Goal: Task Accomplishment & Management: Use online tool/utility

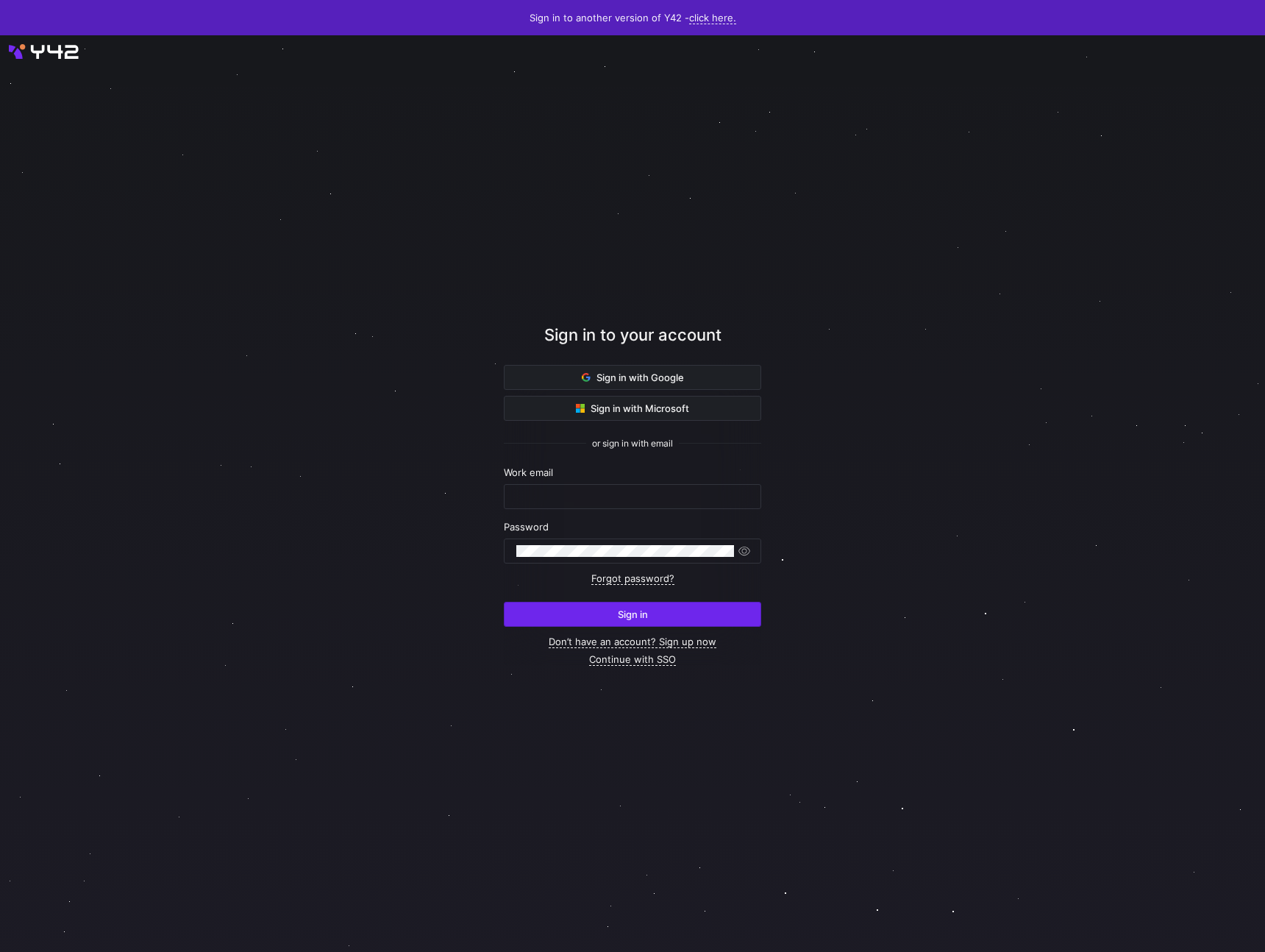
type input "[EMAIL_ADDRESS][DOMAIN_NAME]"
click at [600, 607] on span "submit" at bounding box center [632, 615] width 256 height 24
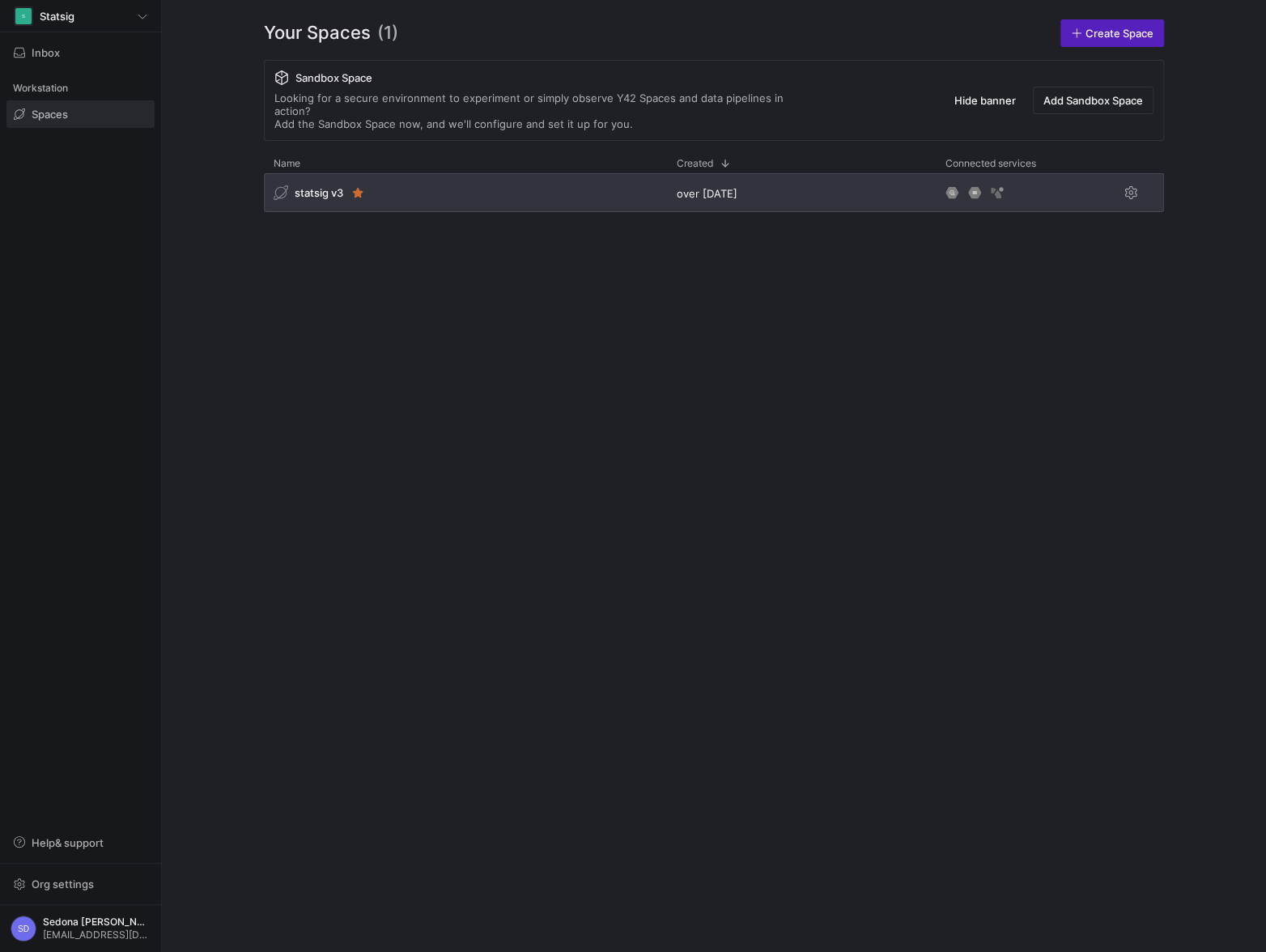
click at [310, 173] on div "statsig v3" at bounding box center [466, 193] width 403 height 39
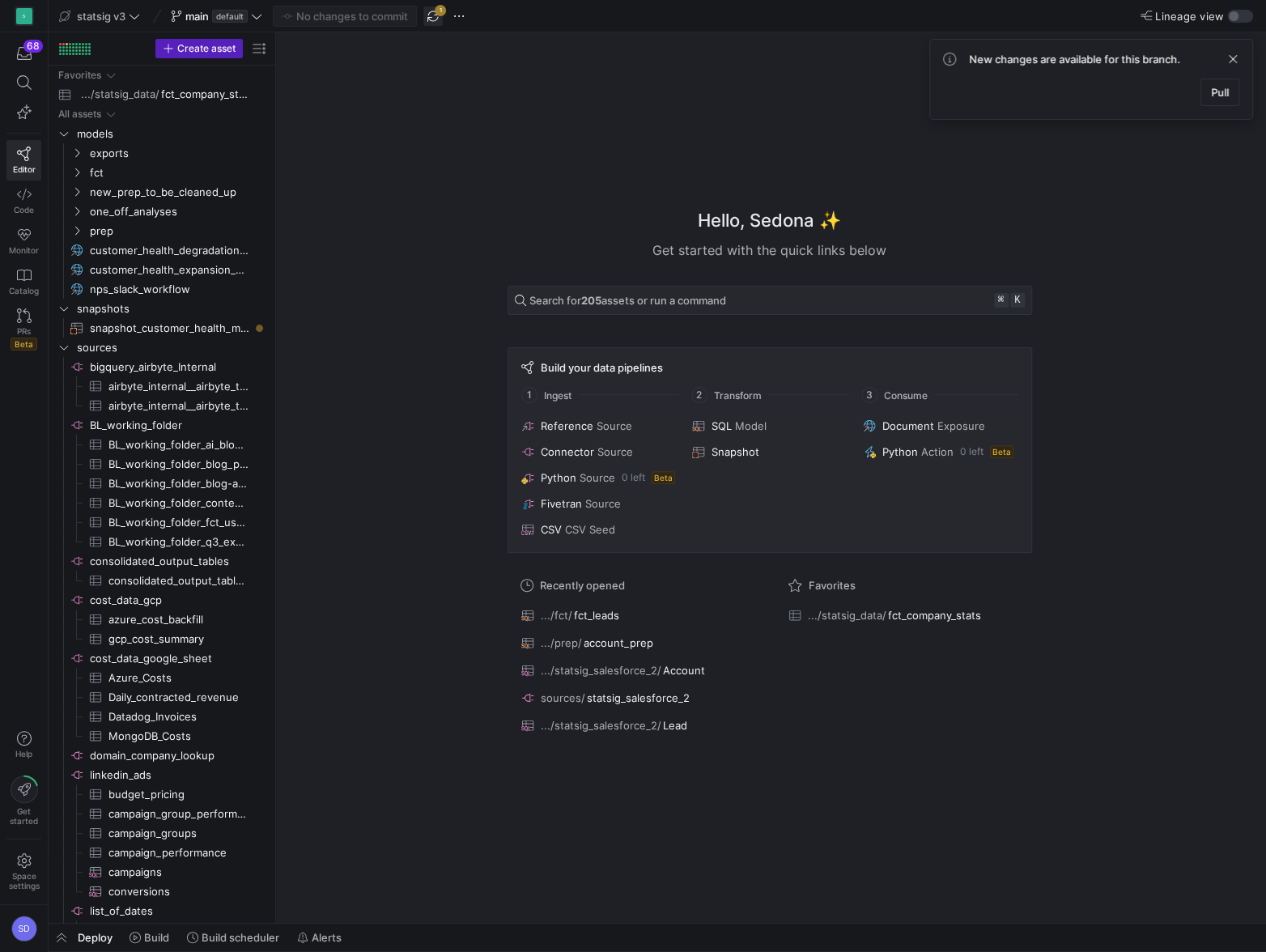
click at [432, 14] on span "button" at bounding box center [433, 16] width 19 height 19
